Goal: Information Seeking & Learning: Learn about a topic

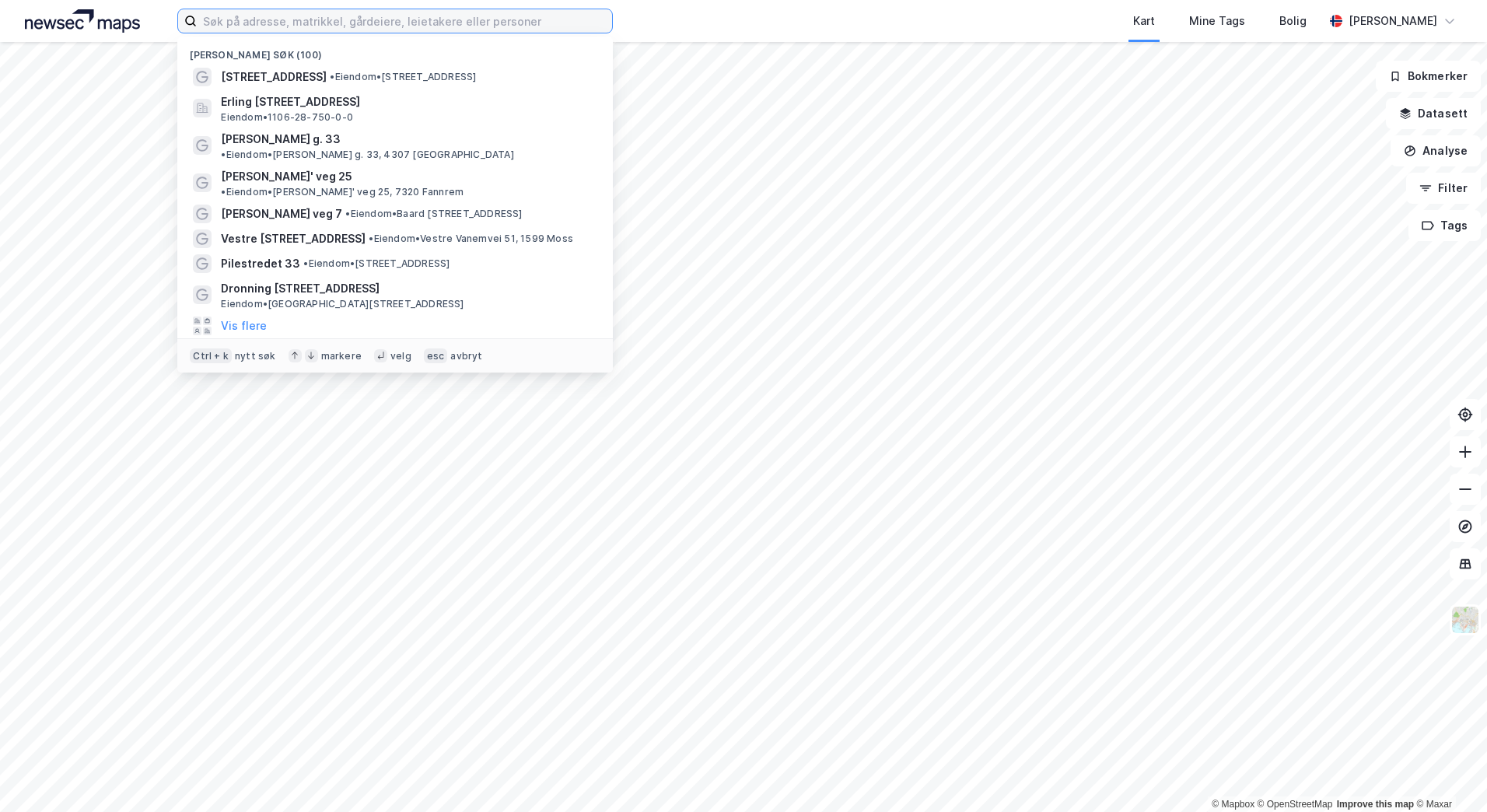
click at [371, 27] on input at bounding box center [404, 21] width 415 height 23
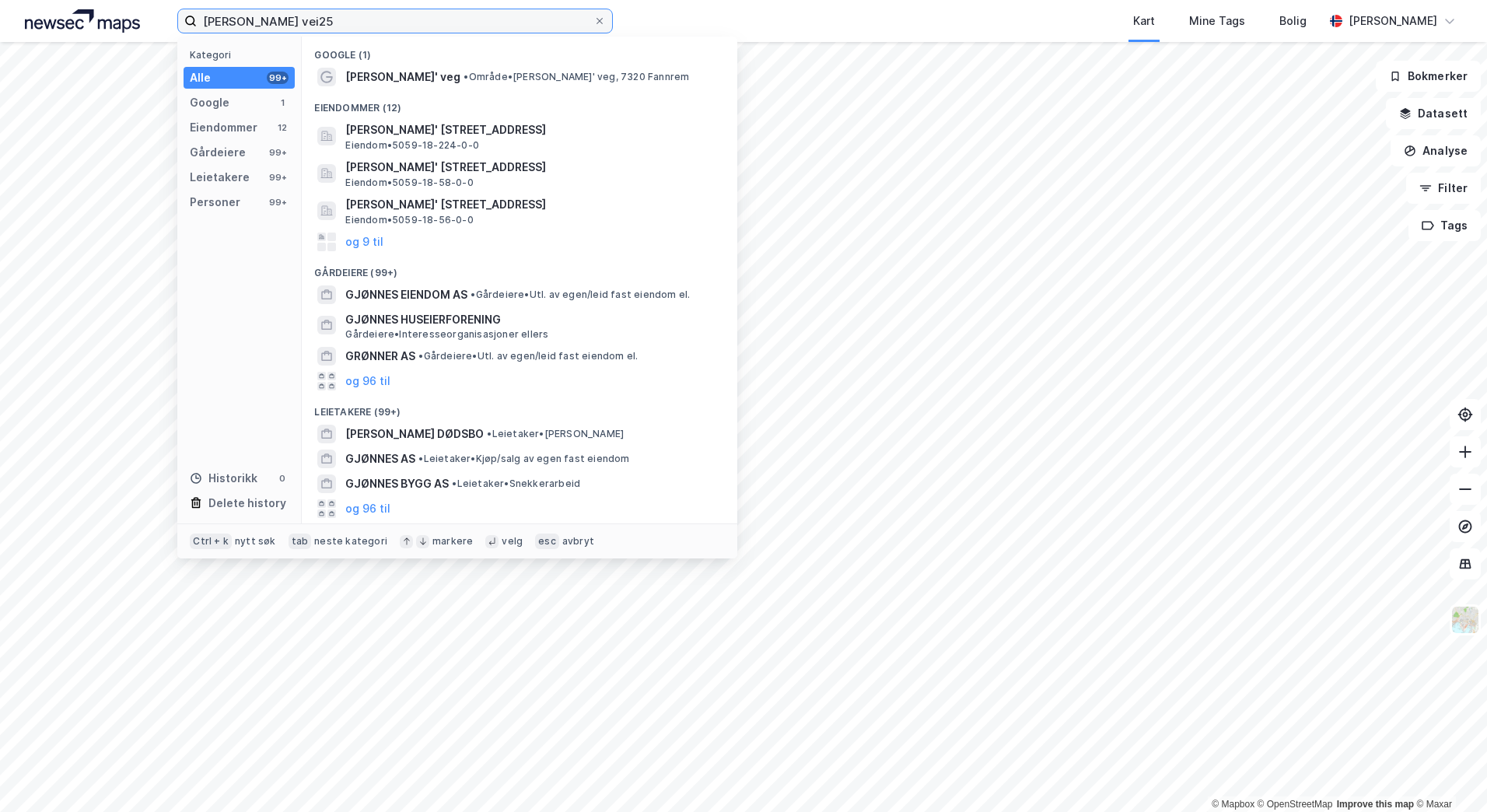
click at [300, 20] on input "johan gjønnes vei25" at bounding box center [395, 21] width 396 height 23
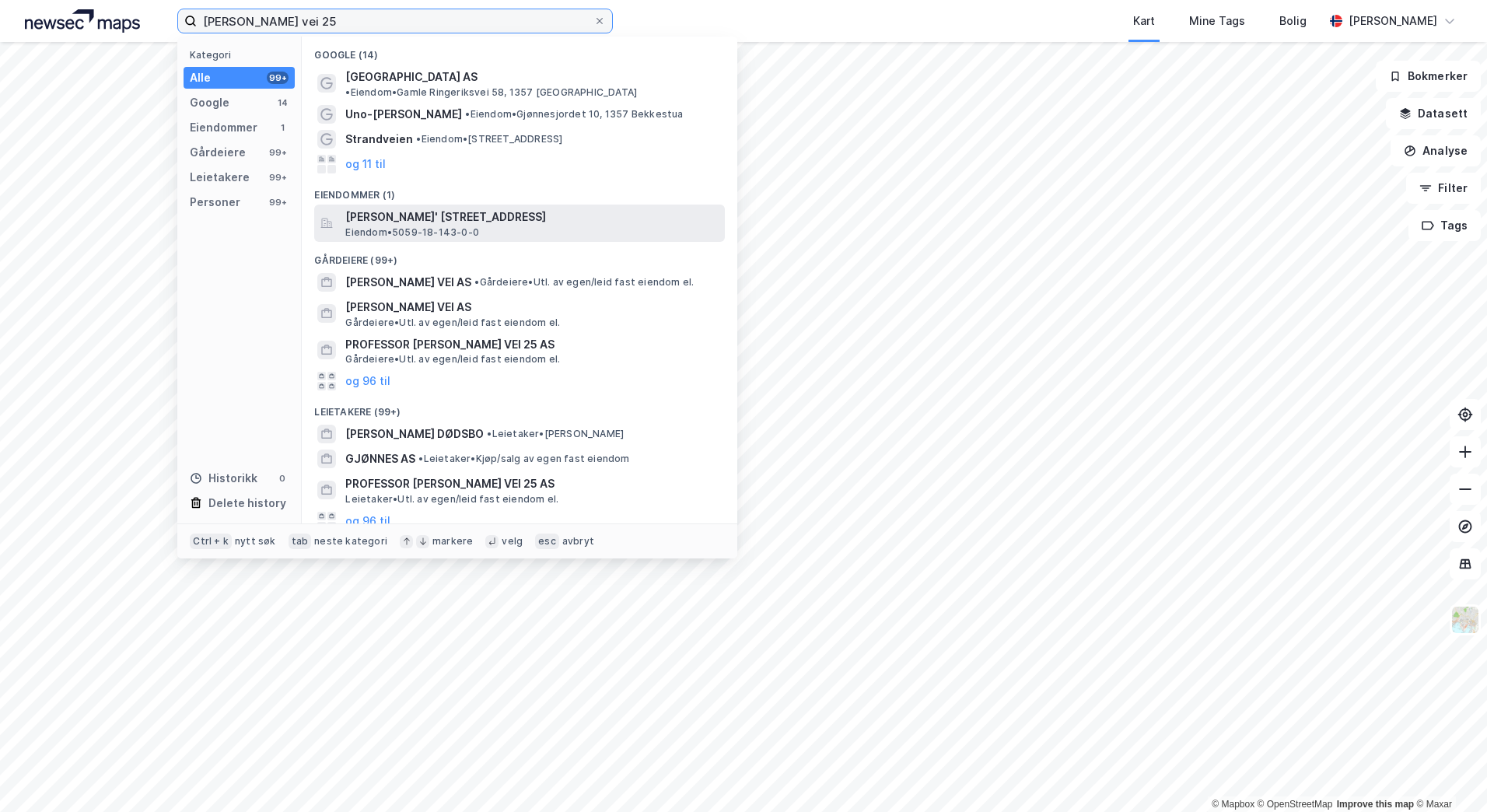
type input "johan gjønnes vei 25"
click at [546, 212] on span "Johan Gjønnes' veg 25, 7320, FANNREM, ORKLAND" at bounding box center [532, 217] width 373 height 19
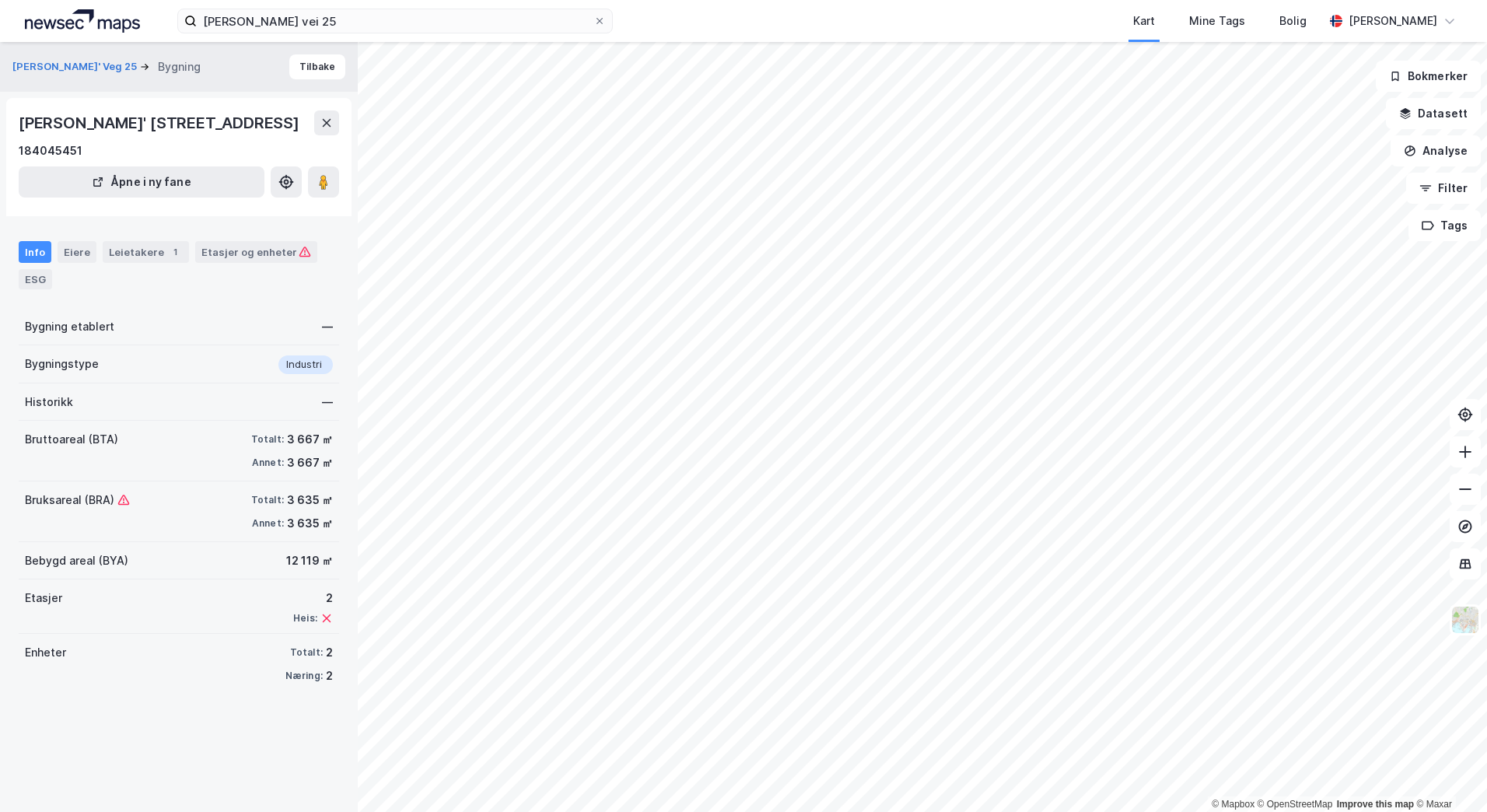
click at [39, 263] on div "Info" at bounding box center [35, 252] width 33 height 22
click at [83, 263] on div "Eiere" at bounding box center [77, 252] width 39 height 22
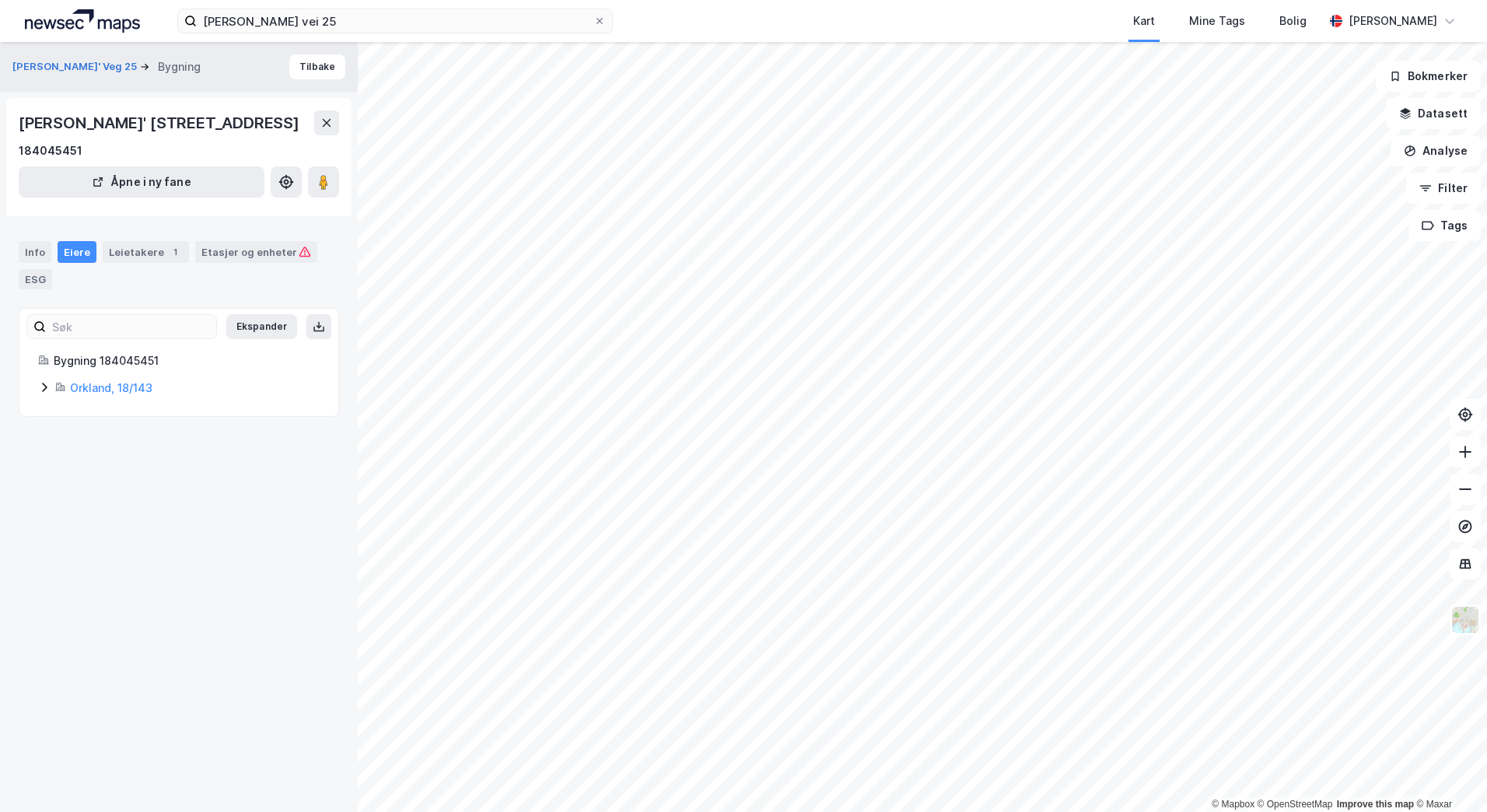
click at [46, 393] on icon at bounding box center [44, 387] width 12 height 12
click at [137, 263] on div "Leietakere 1" at bounding box center [146, 252] width 87 height 22
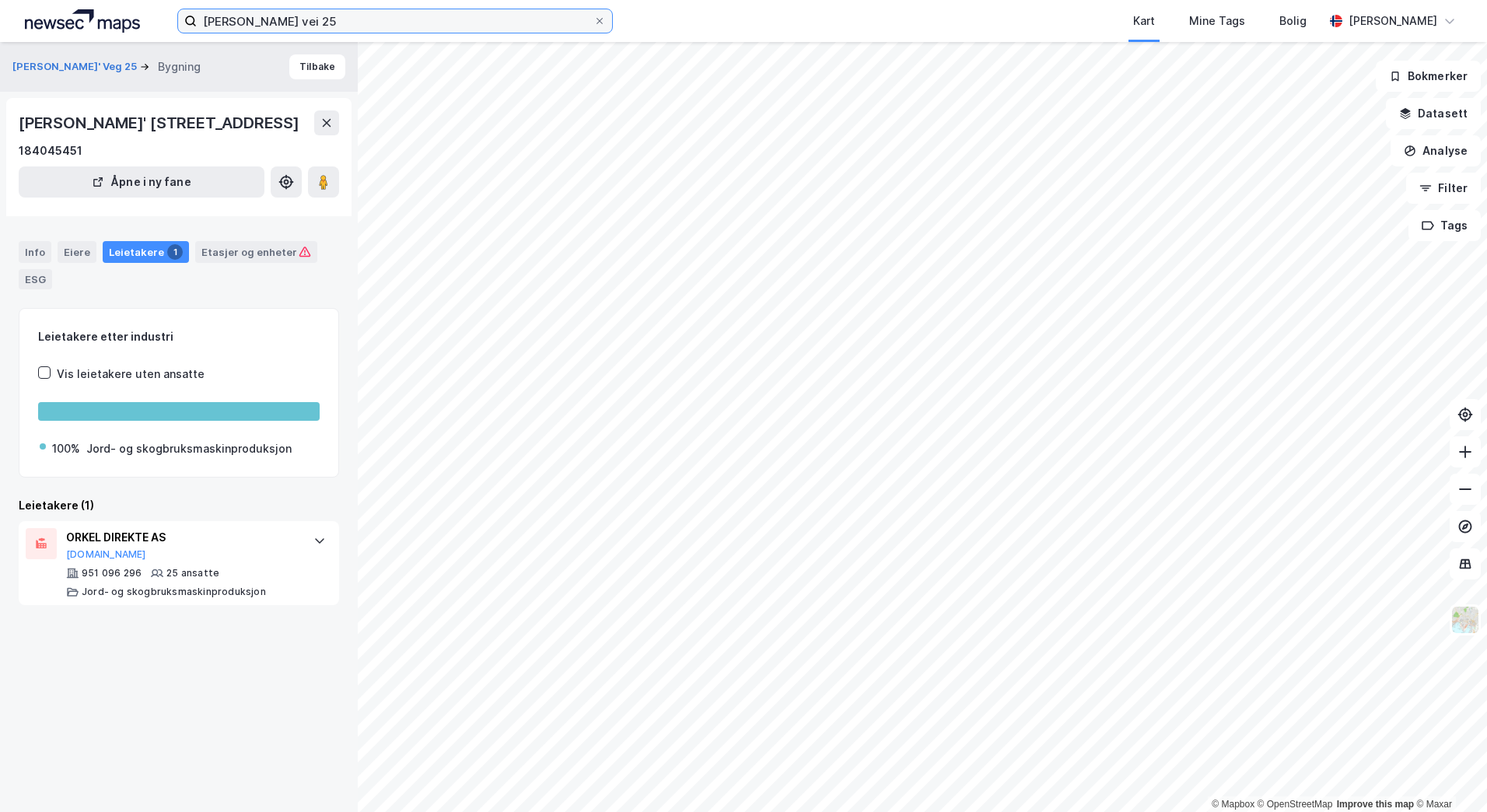
click at [335, 16] on input "johan gjønnes vei 25" at bounding box center [395, 21] width 396 height 23
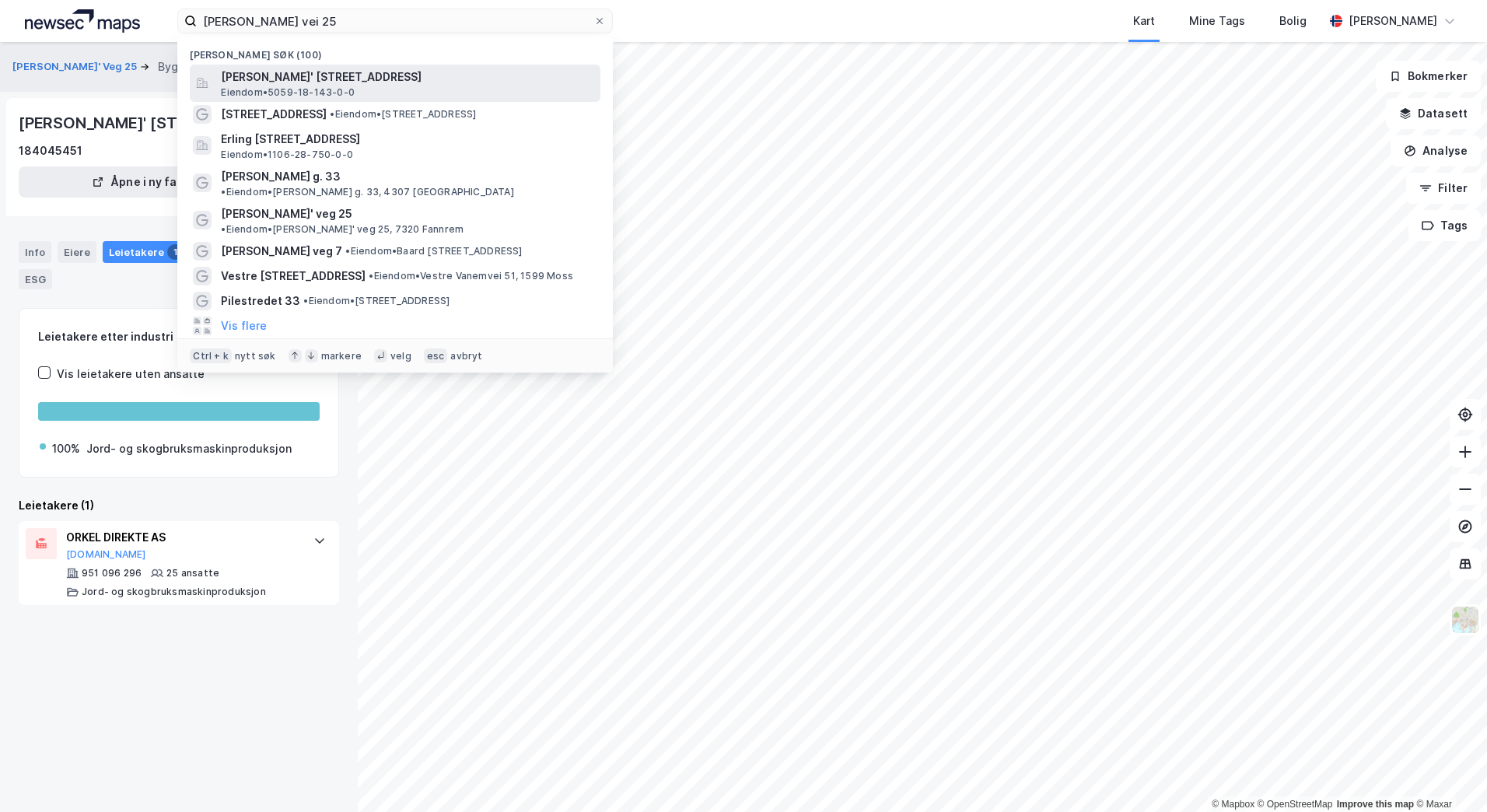
click at [303, 85] on span "Johan Gjønnes' veg 25, 7320, FANNREM, ORKLAND" at bounding box center [407, 77] width 373 height 19
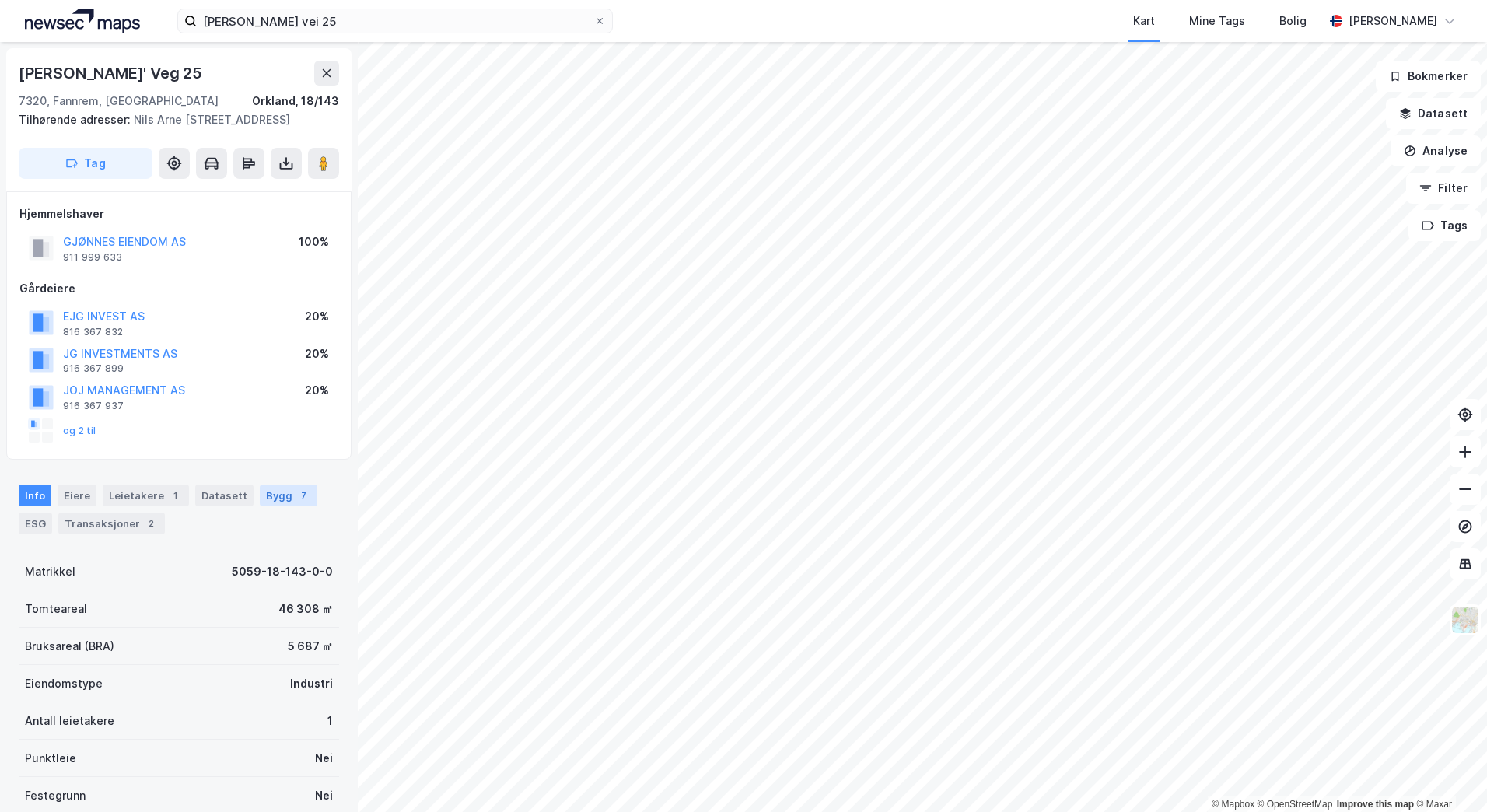
click at [272, 503] on div "Bygg 7" at bounding box center [289, 495] width 58 height 22
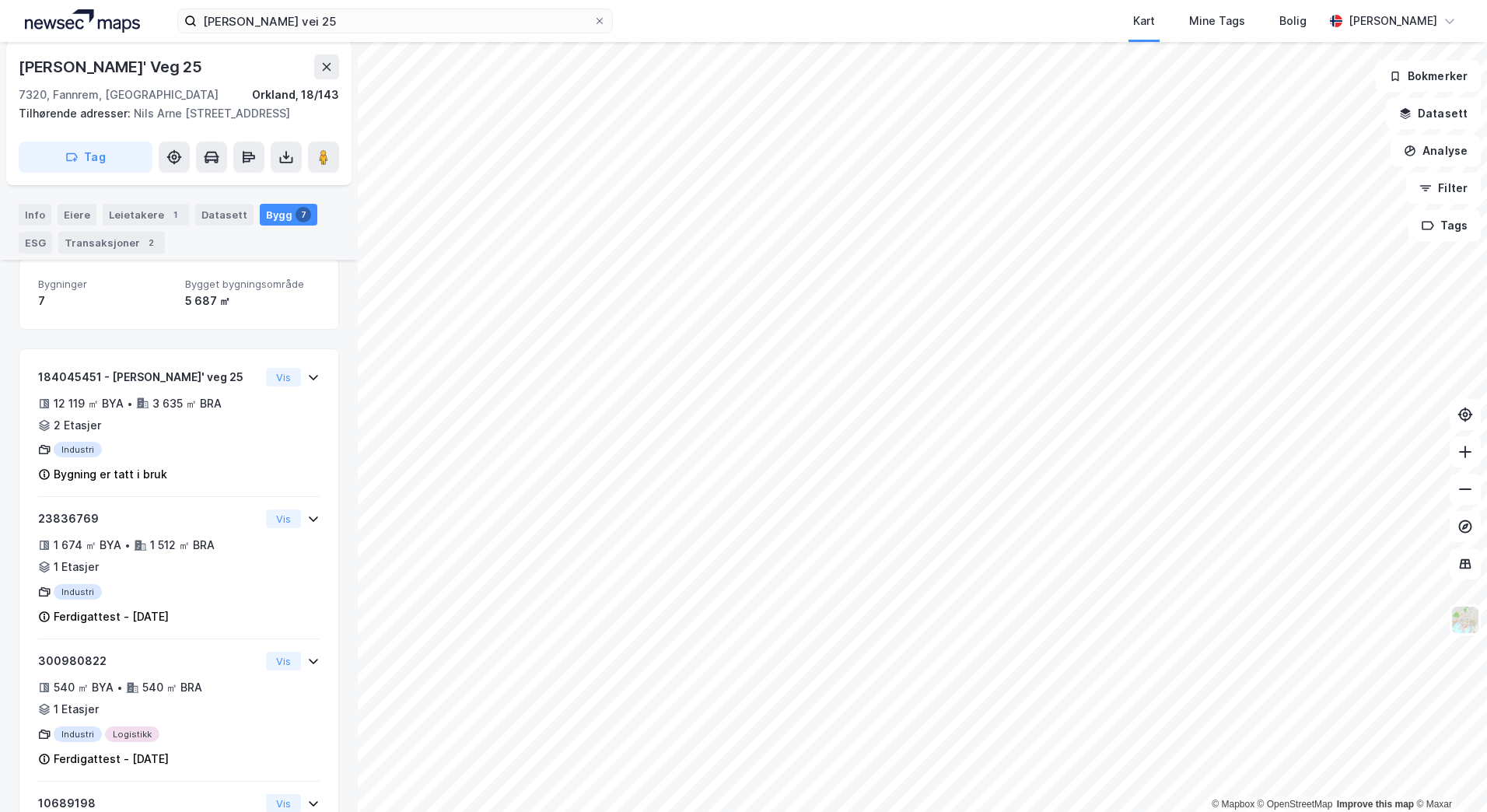
scroll to position [294, 0]
click at [328, 164] on button at bounding box center [324, 157] width 31 height 31
